Goal: Task Accomplishment & Management: Complete application form

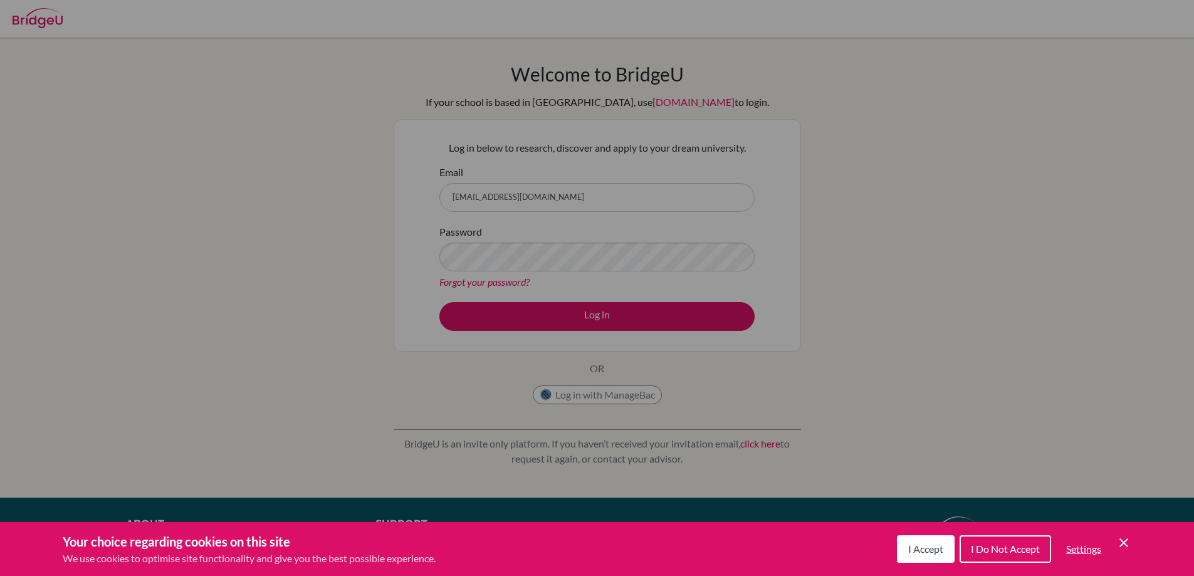
click at [1119, 538] on icon "Cookie Control Close Icon" at bounding box center [1123, 542] width 15 height 15
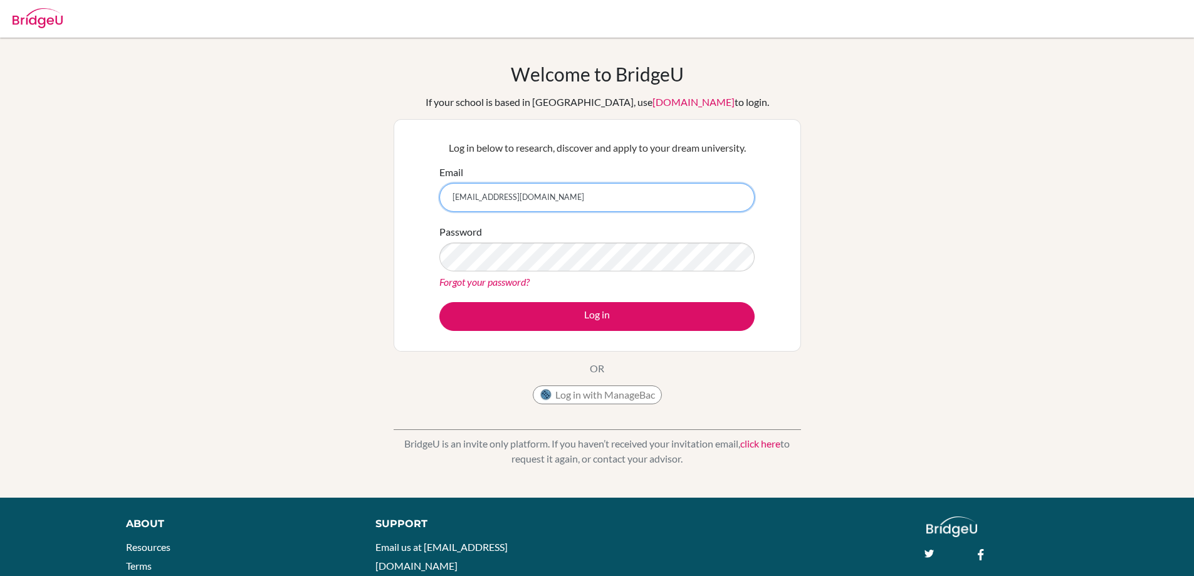
drag, startPoint x: 554, startPoint y: 197, endPoint x: 535, endPoint y: 140, distance: 60.1
click at [577, 194] on input "asasmazel@tedankara.k12.tr" at bounding box center [596, 197] width 315 height 29
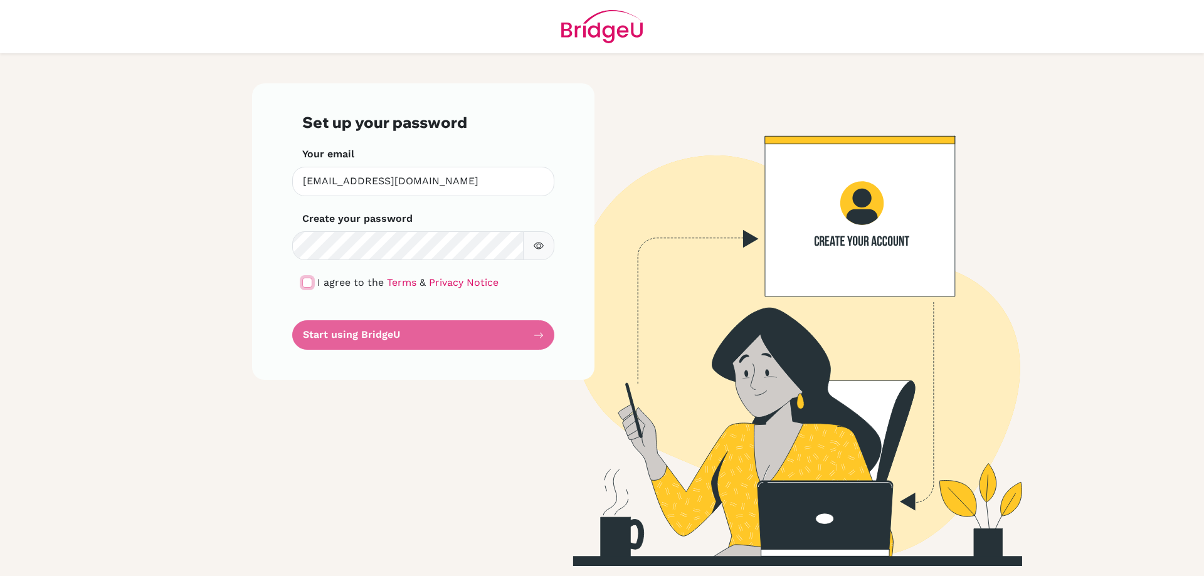
click at [307, 283] on input "checkbox" at bounding box center [307, 283] width 10 height 10
checkbox input "true"
click at [377, 332] on button "Start using BridgeU" at bounding box center [423, 334] width 262 height 29
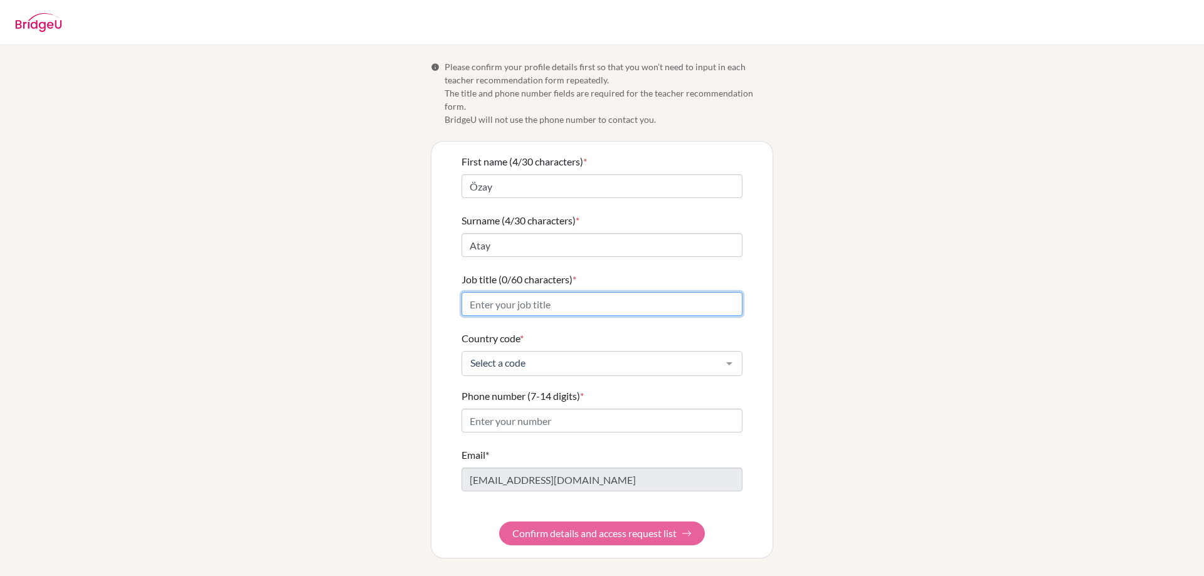
click at [555, 294] on input "Job title (0/60 characters) *" at bounding box center [601, 304] width 281 height 24
type input "P"
click at [468, 294] on input "Physics" at bounding box center [601, 304] width 281 height 24
click at [550, 294] on input "IB Physics" at bounding box center [601, 304] width 281 height 24
type input "IB Physics HL Teacher"
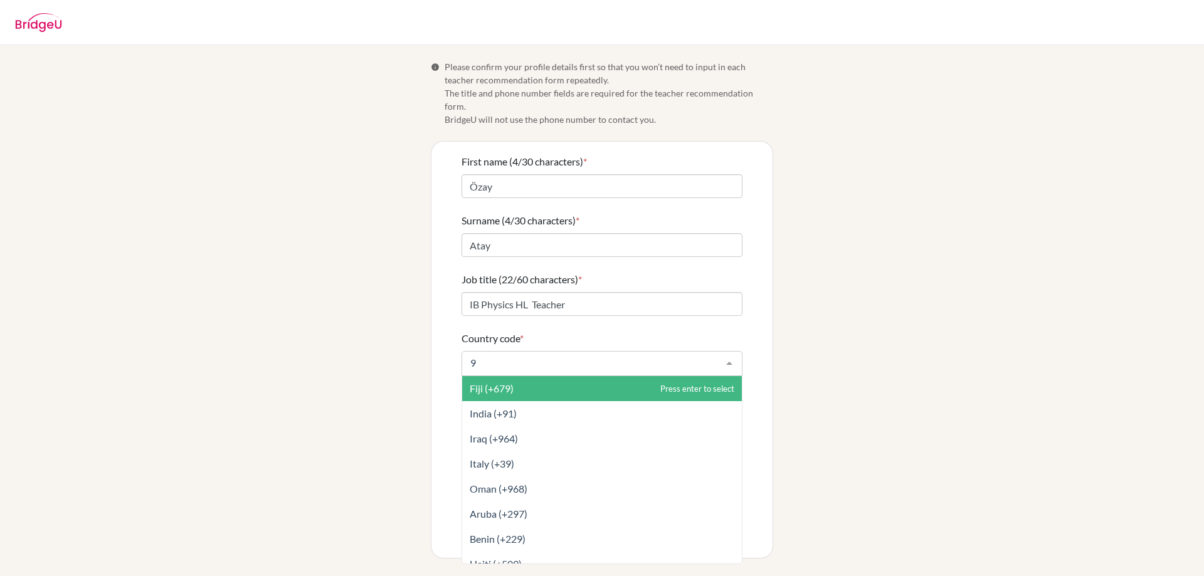
type input "90"
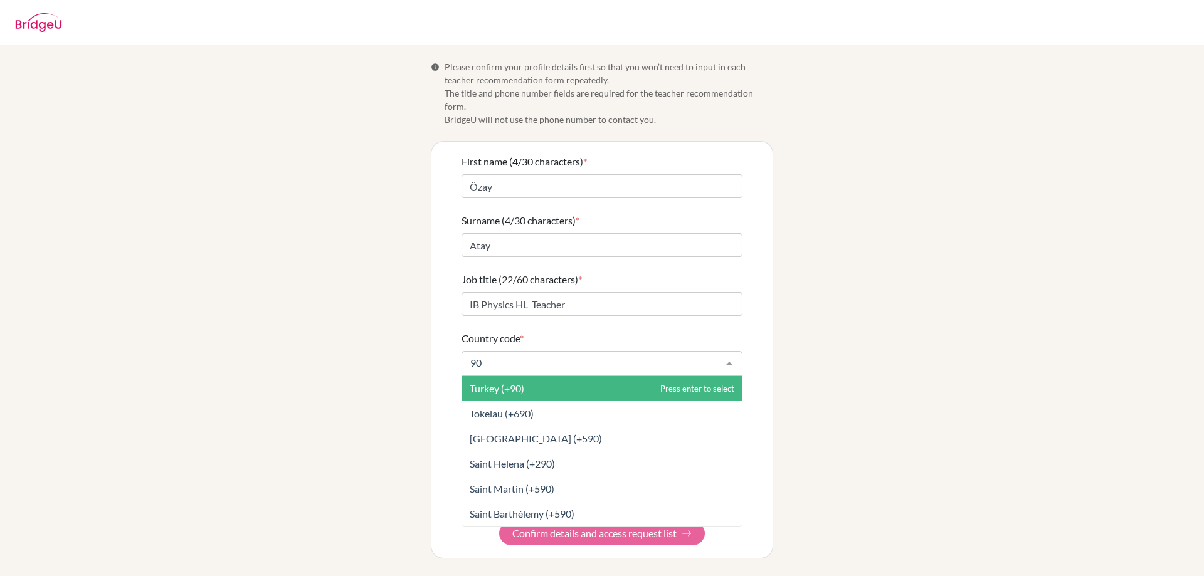
click at [552, 380] on span "Turkey (+90)" at bounding box center [602, 388] width 280 height 25
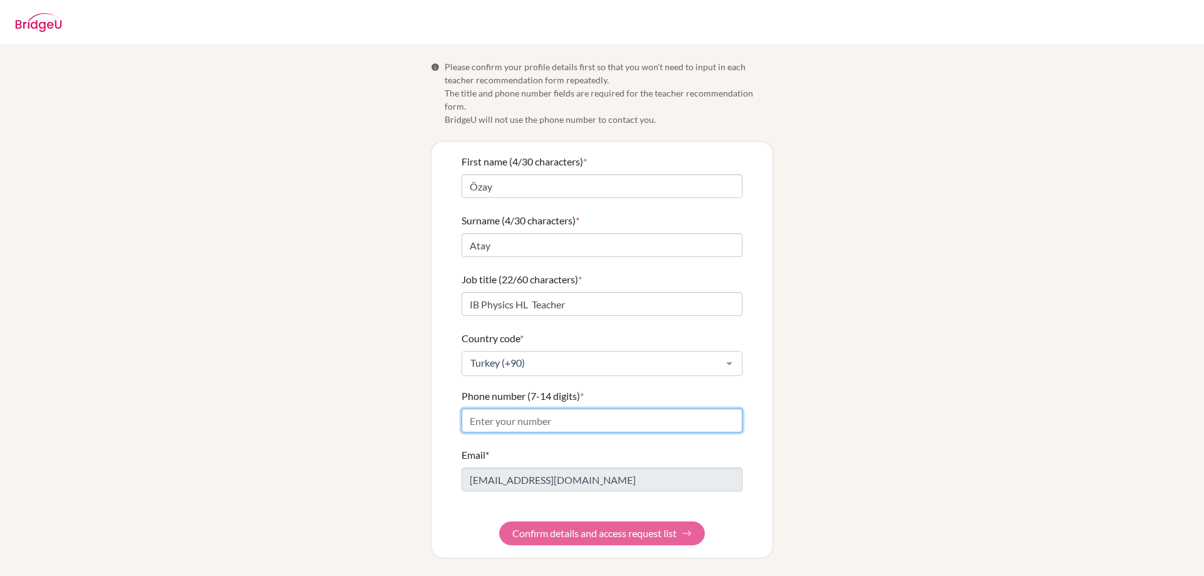
click at [530, 409] on input "Phone number (7-14 digits) *" at bounding box center [601, 421] width 281 height 24
type input "505 598 60 57"
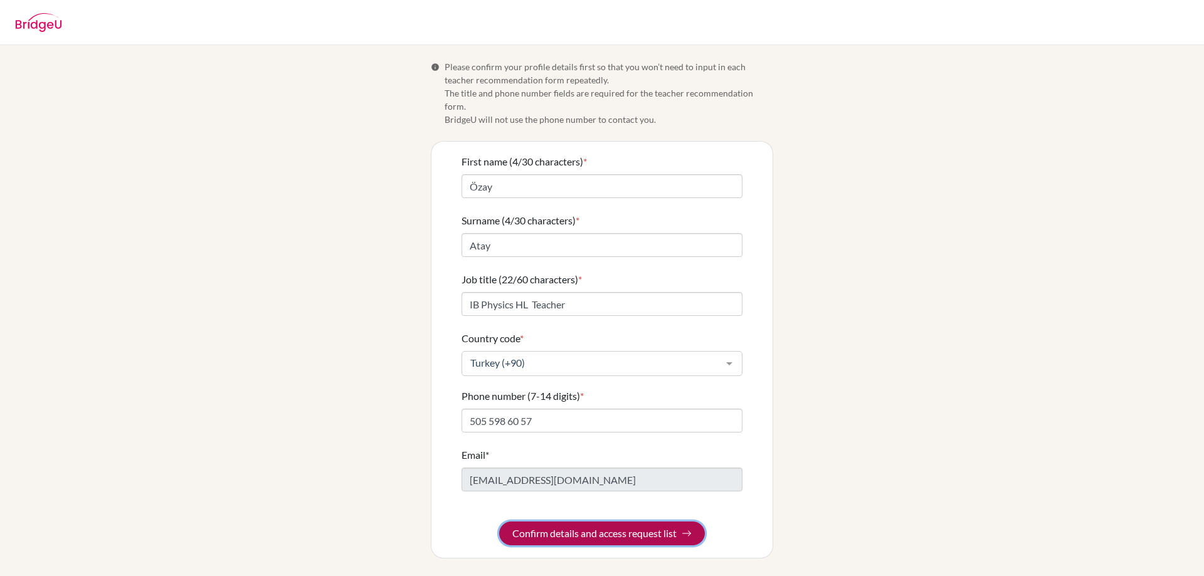
click at [559, 522] on button "Confirm details and access request list" at bounding box center [602, 534] width 206 height 24
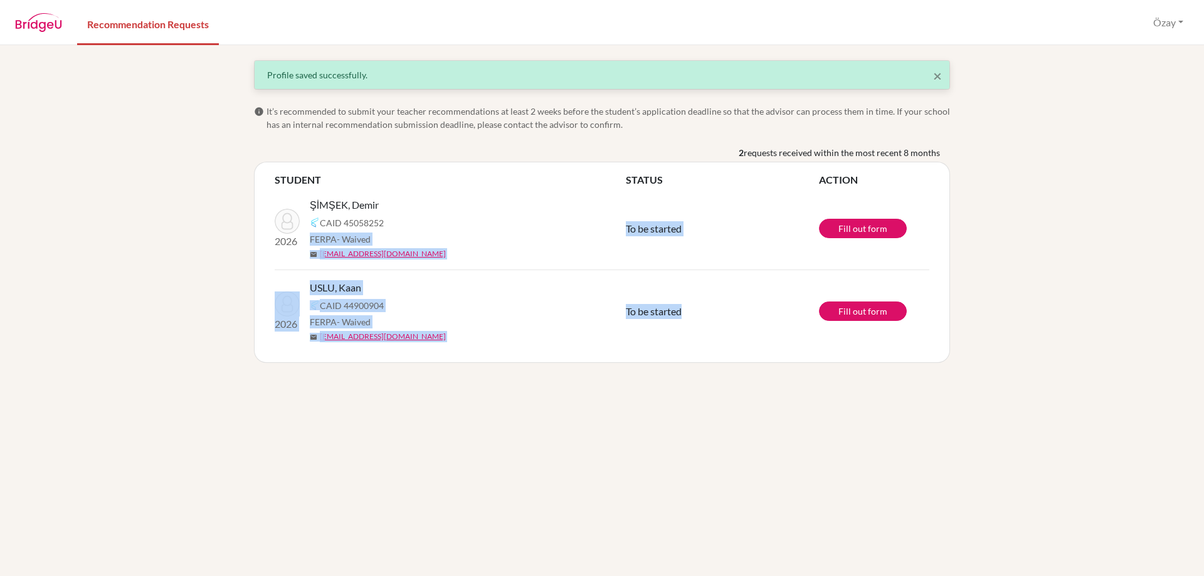
drag, startPoint x: 606, startPoint y: 226, endPoint x: 746, endPoint y: 352, distance: 188.6
click at [746, 352] on div "STUDENT STATUS ACTION 2026 ŞİMŞEK, Demir CAID 45058252 FERPA - Waived mail [EMA…" at bounding box center [602, 262] width 696 height 201
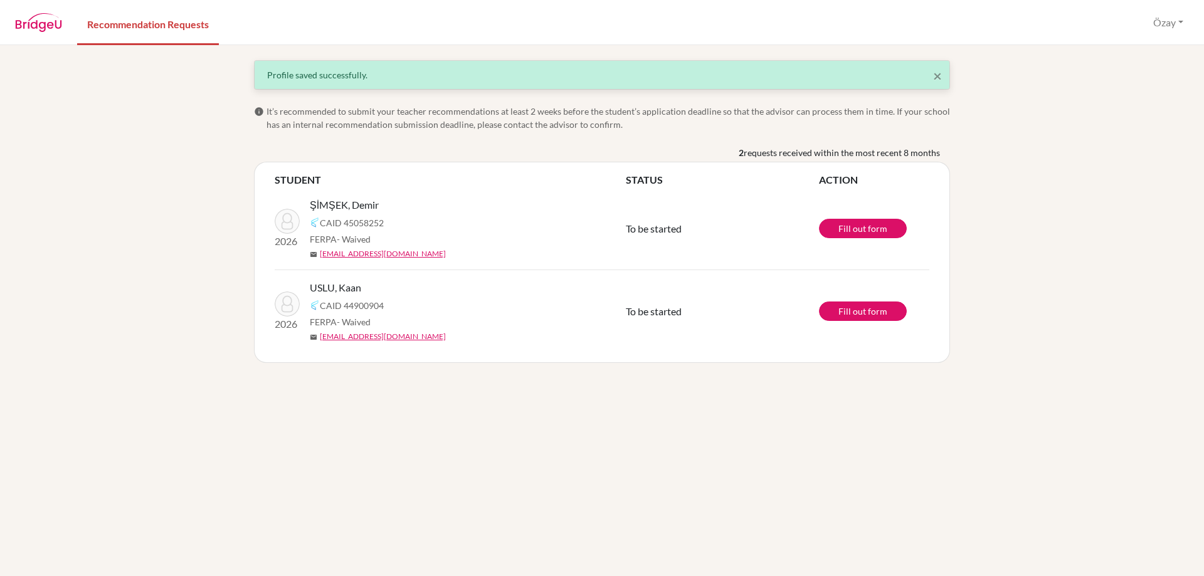
click at [713, 360] on div "STUDENT STATUS ACTION 2026 ŞİMŞEK, Demir CAID 45058252 FERPA - Waived mail [EMA…" at bounding box center [602, 262] width 696 height 201
click at [879, 240] on td "Fill out form" at bounding box center [874, 228] width 110 height 83
click at [876, 233] on link "Fill out form" at bounding box center [863, 228] width 88 height 19
